Goal: Find specific page/section: Find specific page/section

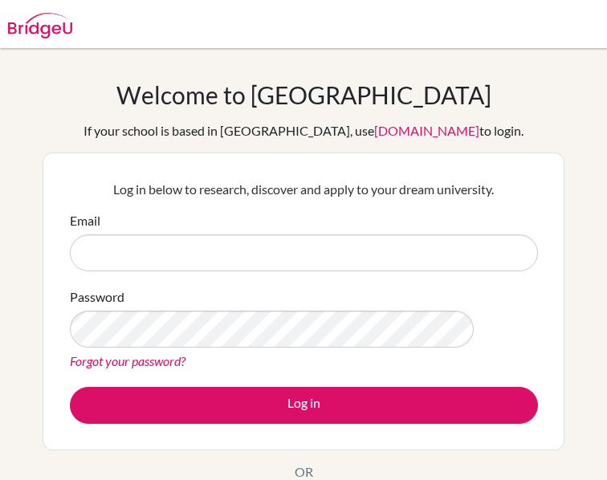
type input "[EMAIL_ADDRESS][DOMAIN_NAME]"
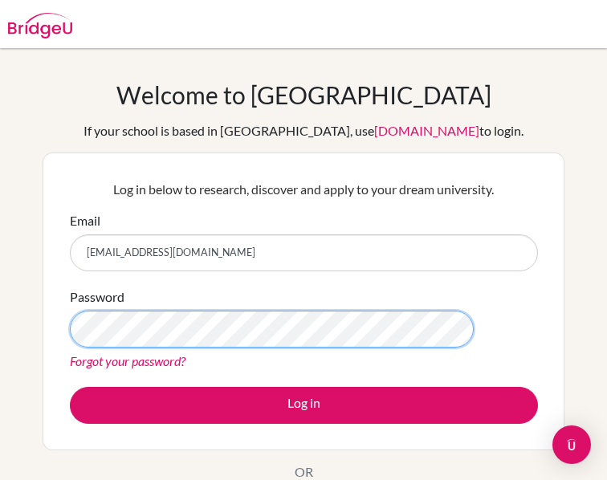
click at [70, 387] on button "Log in" at bounding box center [304, 405] width 468 height 37
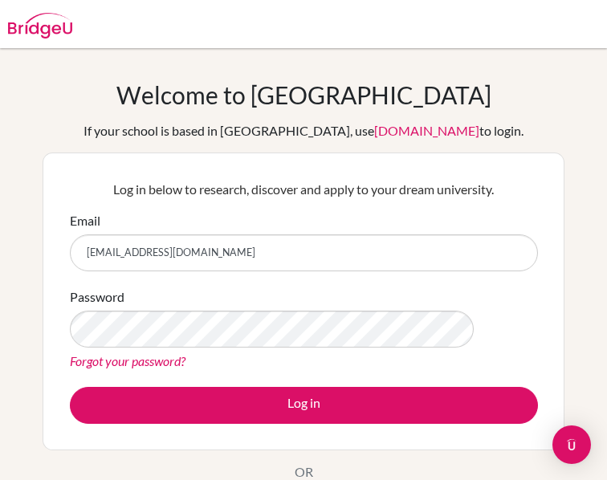
click at [70, 387] on button "Log in" at bounding box center [304, 405] width 468 height 37
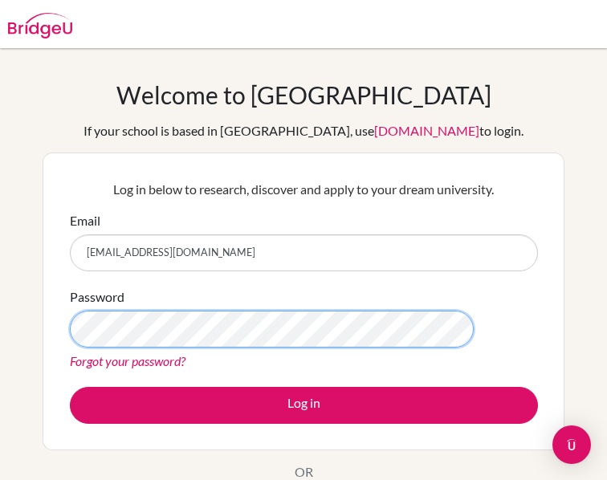
click at [70, 387] on button "Log in" at bounding box center [304, 405] width 468 height 37
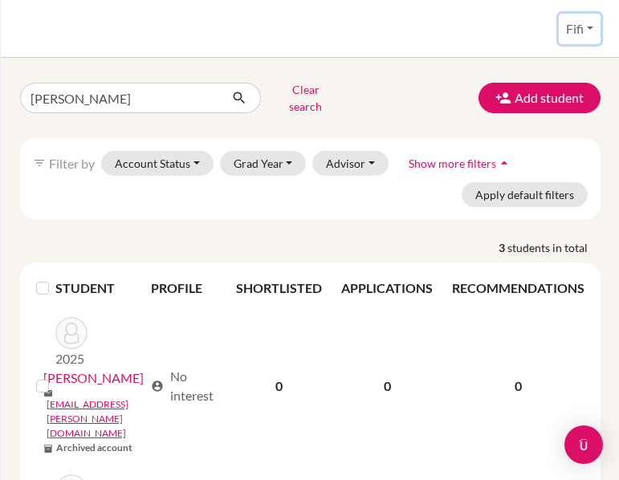
click at [582, 15] on button "Fifi" at bounding box center [580, 29] width 42 height 31
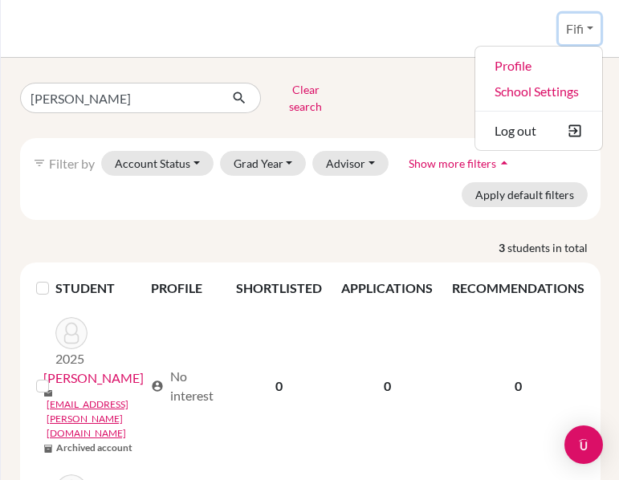
click at [582, 15] on button "Fifi" at bounding box center [580, 29] width 42 height 31
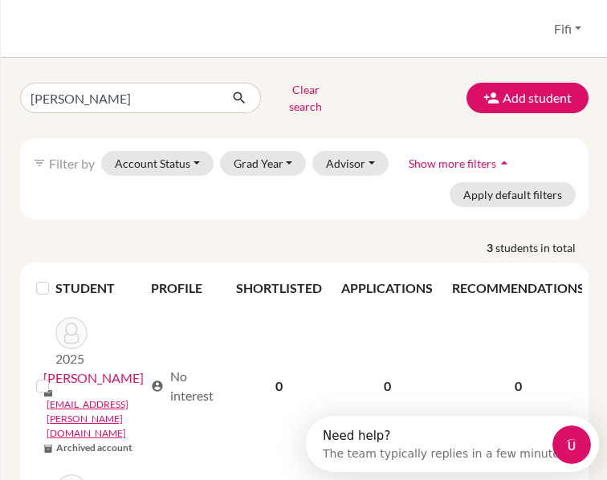
click at [18, 20] on div "Students overview Fifi Profile School Settings Log out" at bounding box center [304, 29] width 607 height 58
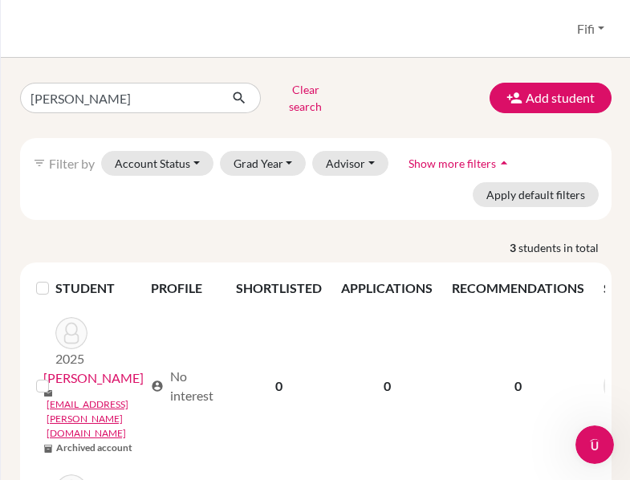
click at [75, 31] on div "Students overview Fifi Profile School Settings Log out" at bounding box center [316, 29] width 630 height 58
click at [593, 32] on button "Fifi" at bounding box center [591, 29] width 42 height 31
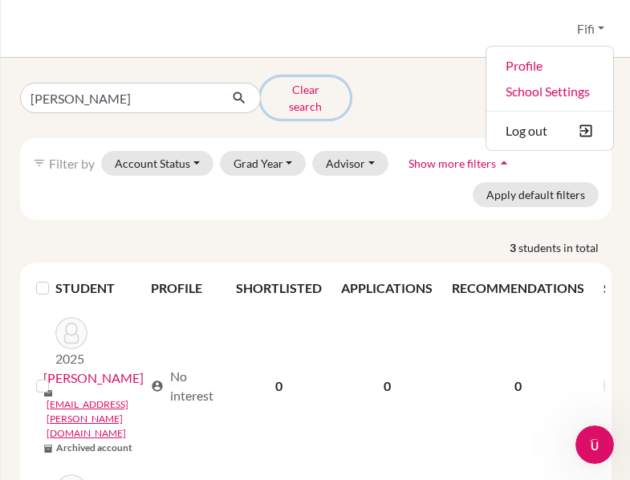
click at [311, 97] on button "Clear search" at bounding box center [305, 98] width 89 height 42
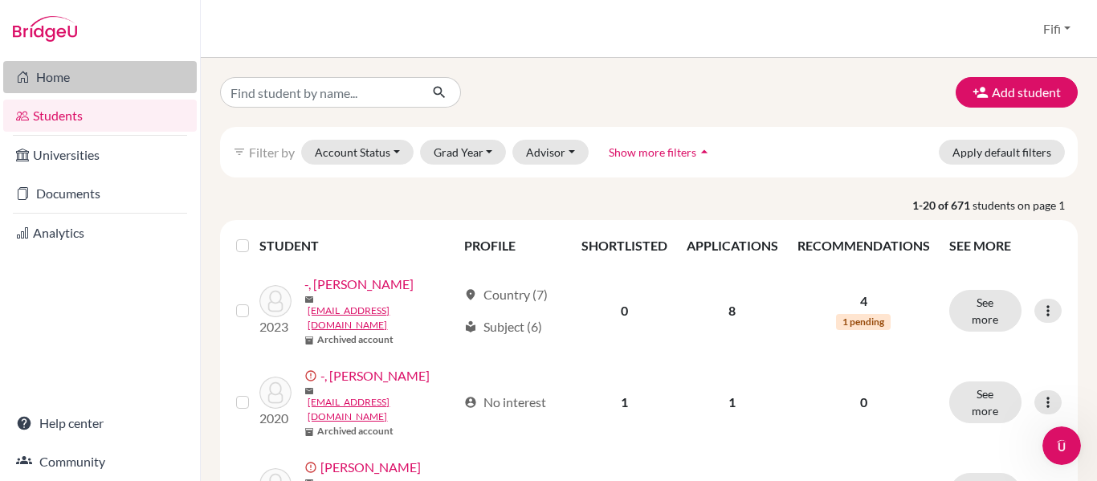
click at [135, 77] on link "Home" at bounding box center [99, 77] width 193 height 32
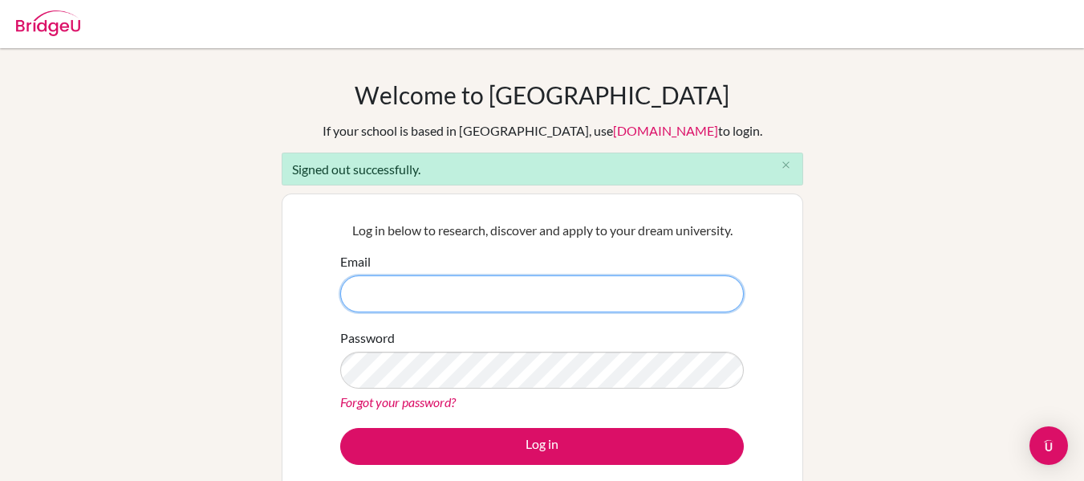
click at [385, 294] on input "Email" at bounding box center [542, 293] width 404 height 37
type input "[EMAIL_ADDRESS][DOMAIN_NAME]"
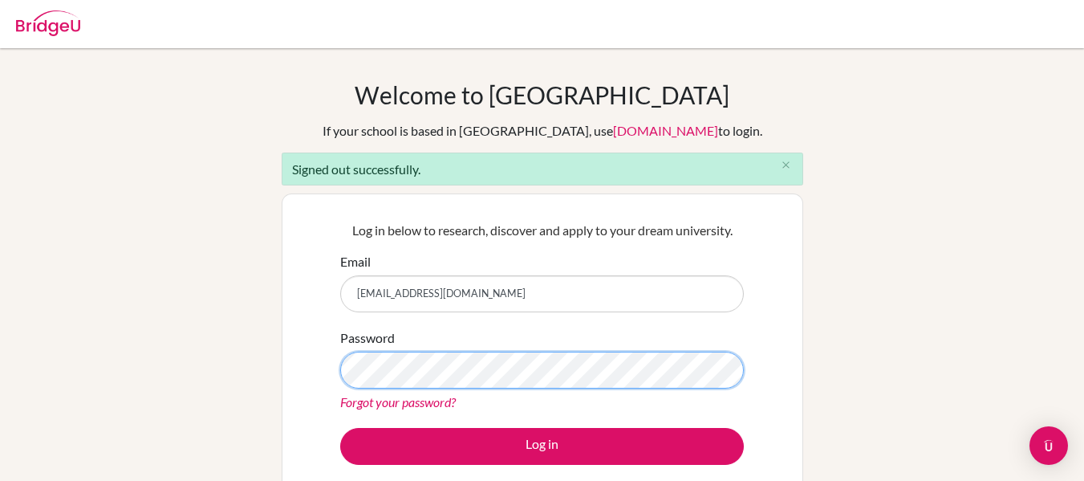
click at [340, 428] on button "Log in" at bounding box center [542, 446] width 404 height 37
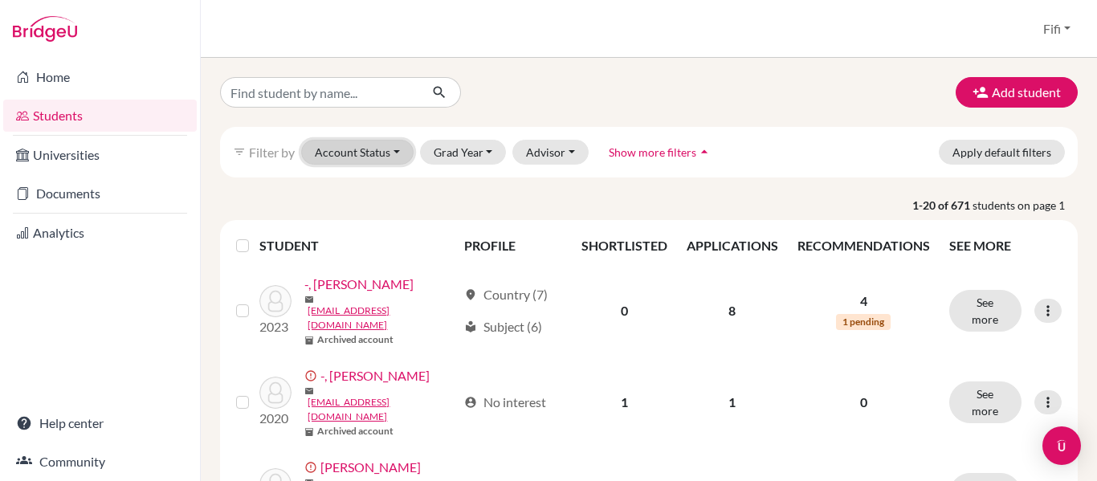
click at [401, 146] on button "Account Status" at bounding box center [357, 152] width 112 height 25
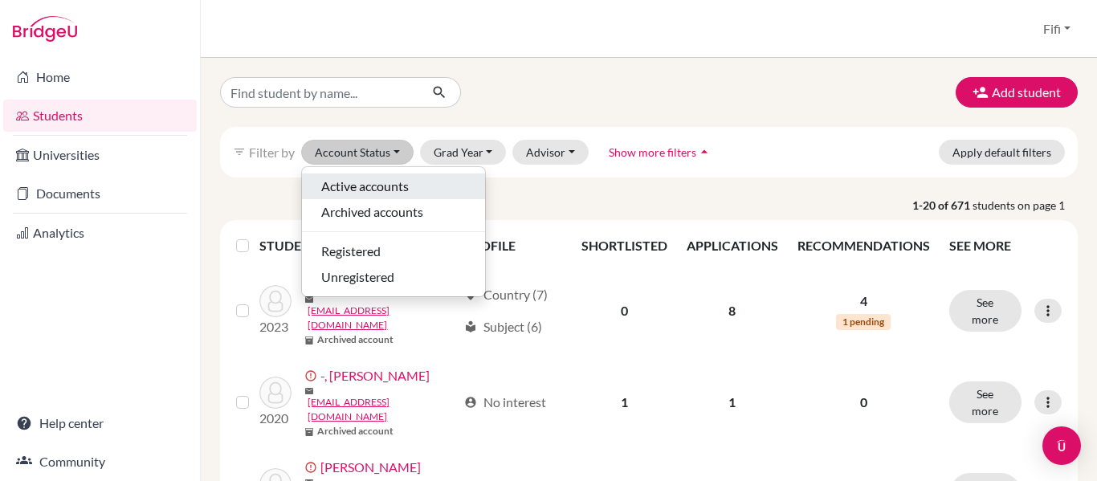
click at [380, 188] on span "Active accounts" at bounding box center [364, 186] width 87 height 19
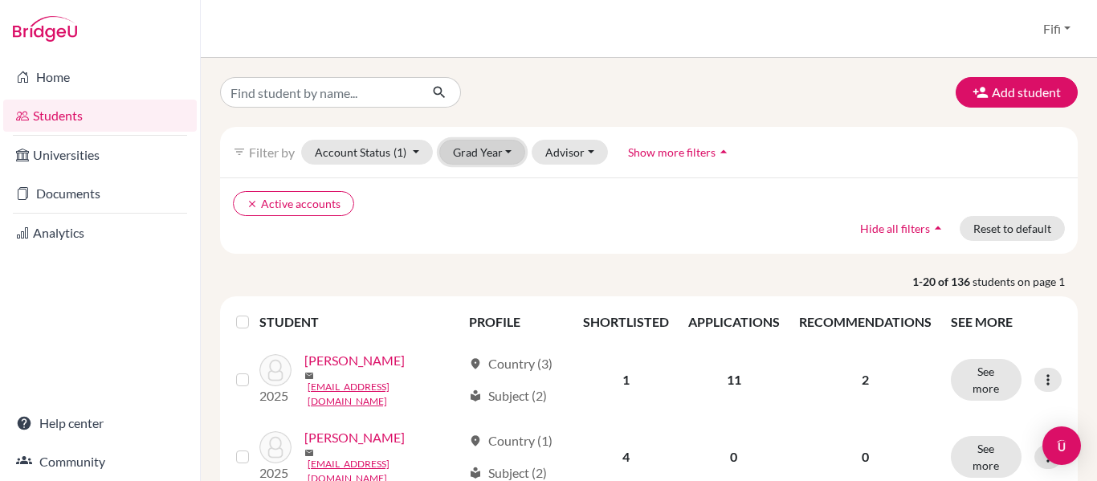
click at [482, 152] on button "Grad Year" at bounding box center [482, 152] width 87 height 25
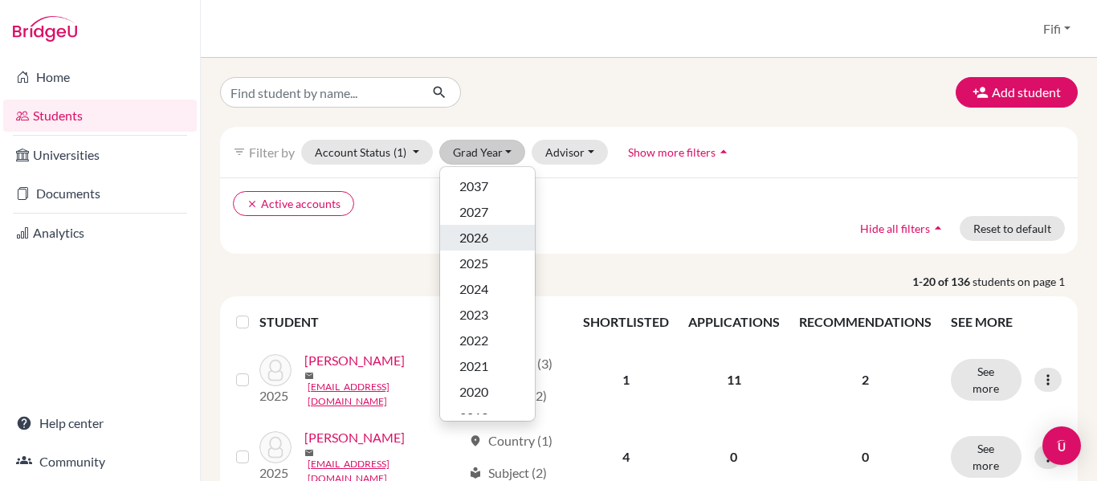
click at [479, 238] on span "2026" at bounding box center [473, 237] width 29 height 19
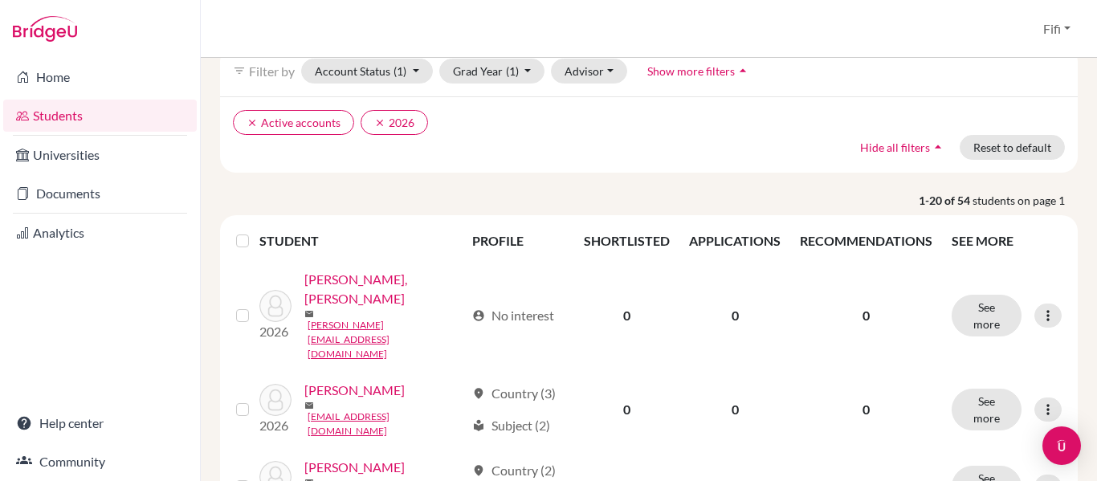
scroll to position [58, 0]
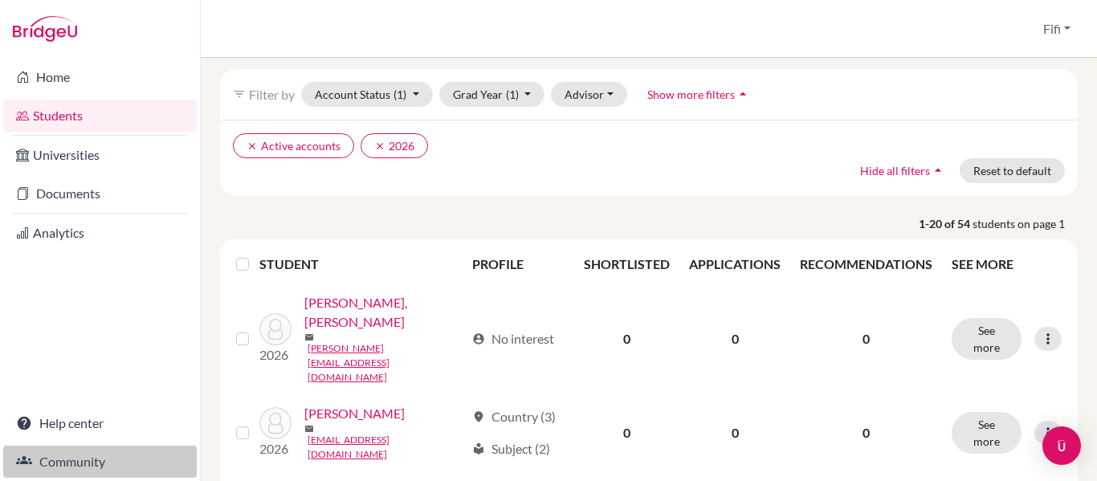
click at [71, 463] on link "Community" at bounding box center [99, 462] width 193 height 32
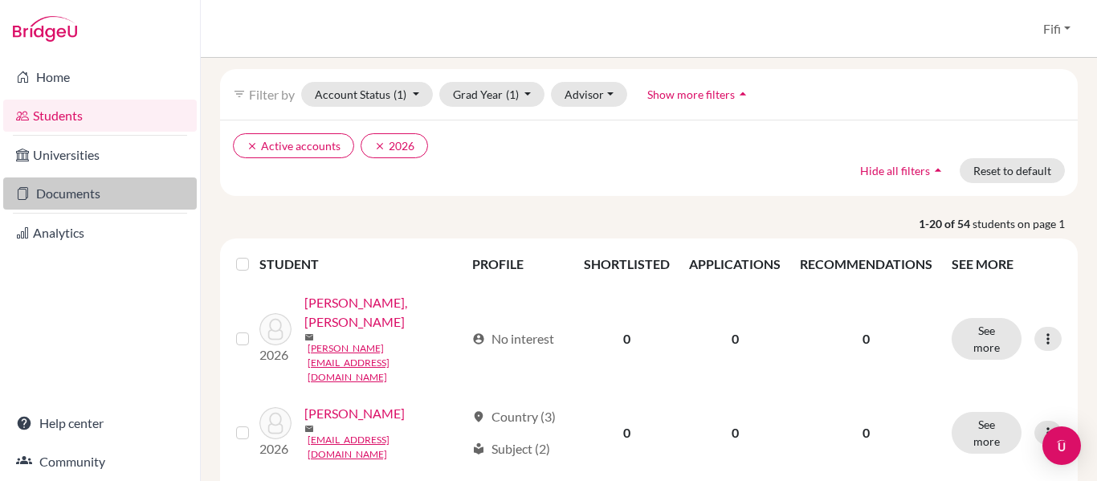
click at [122, 192] on link "Documents" at bounding box center [99, 193] width 193 height 32
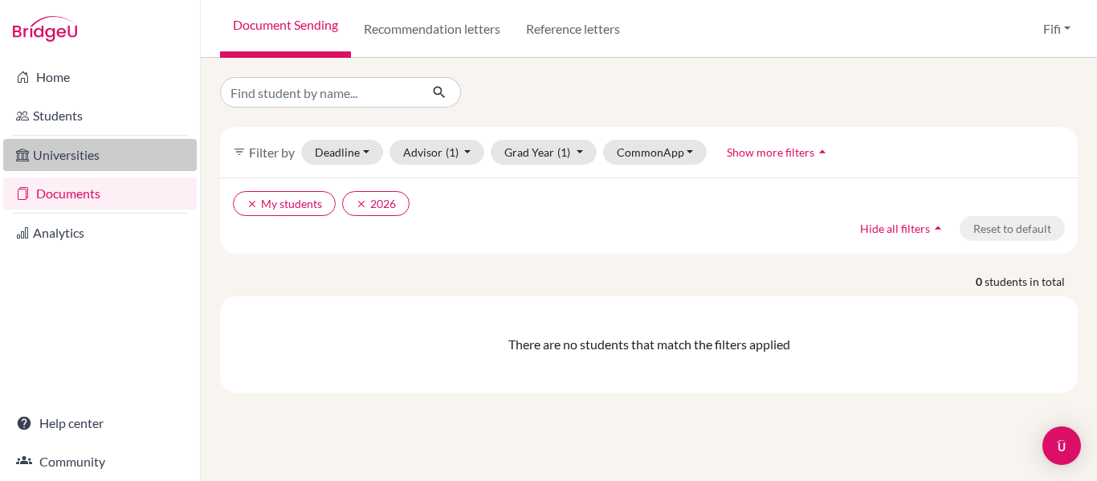
click at [122, 153] on link "Universities" at bounding box center [99, 155] width 193 height 32
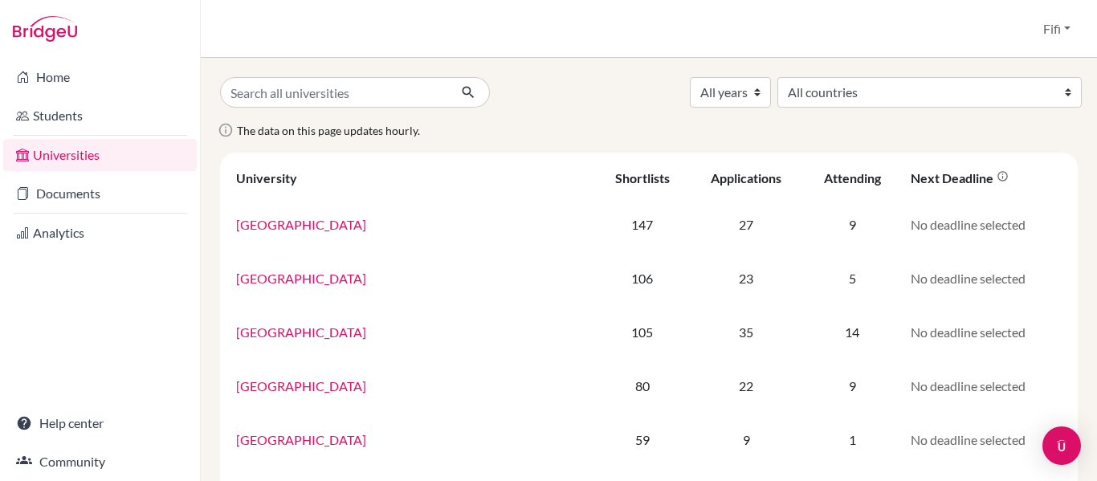
click at [421, 131] on div "The data on this page updates hourly." at bounding box center [648, 136] width 881 height 32
